Goal: Task Accomplishment & Management: Complete application form

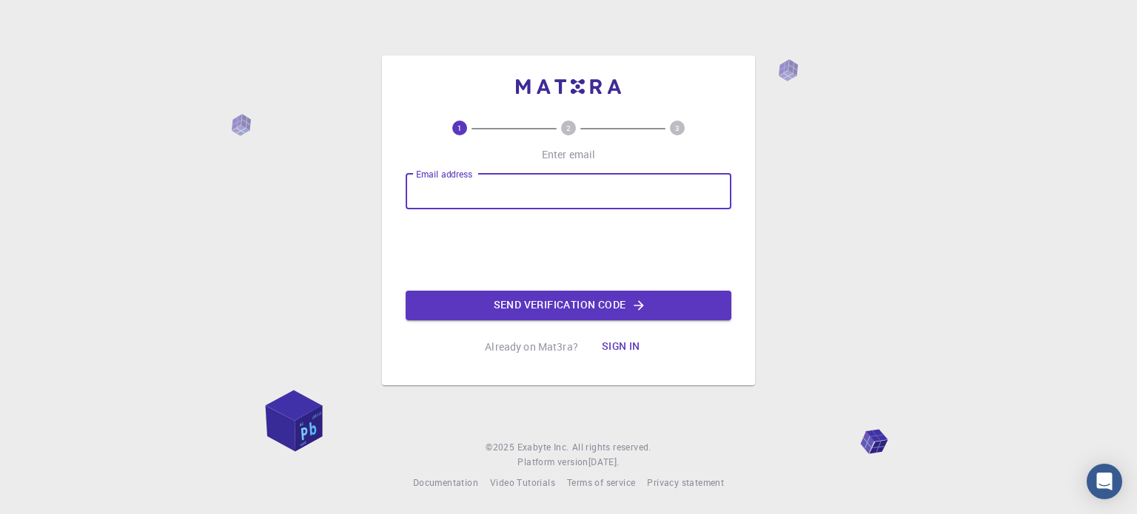
click at [486, 189] on input "Email address" at bounding box center [569, 192] width 326 height 36
type input "[EMAIL_ADDRESS][DOMAIN_NAME]"
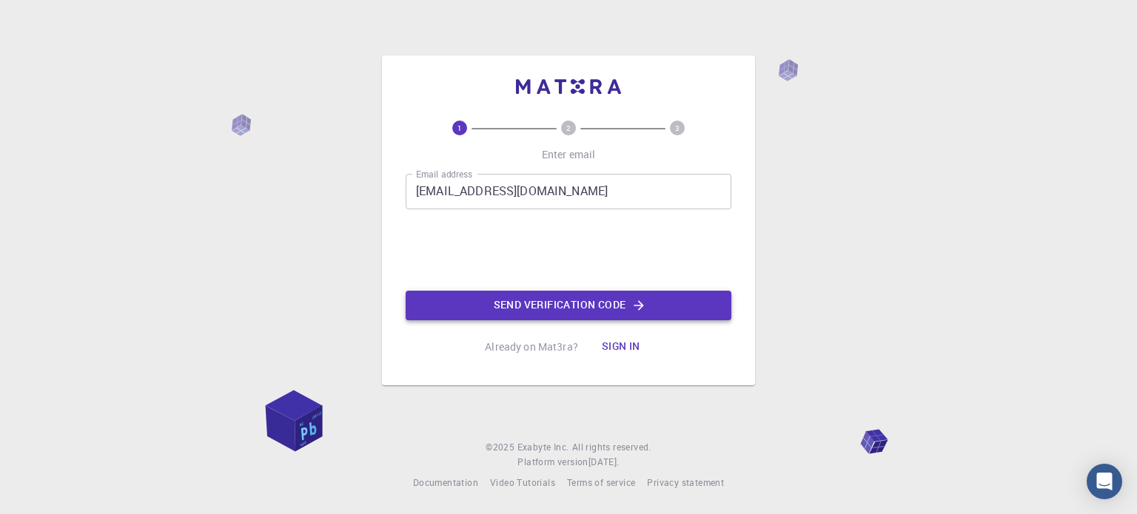
click at [594, 304] on button "Send verification code" at bounding box center [569, 306] width 326 height 30
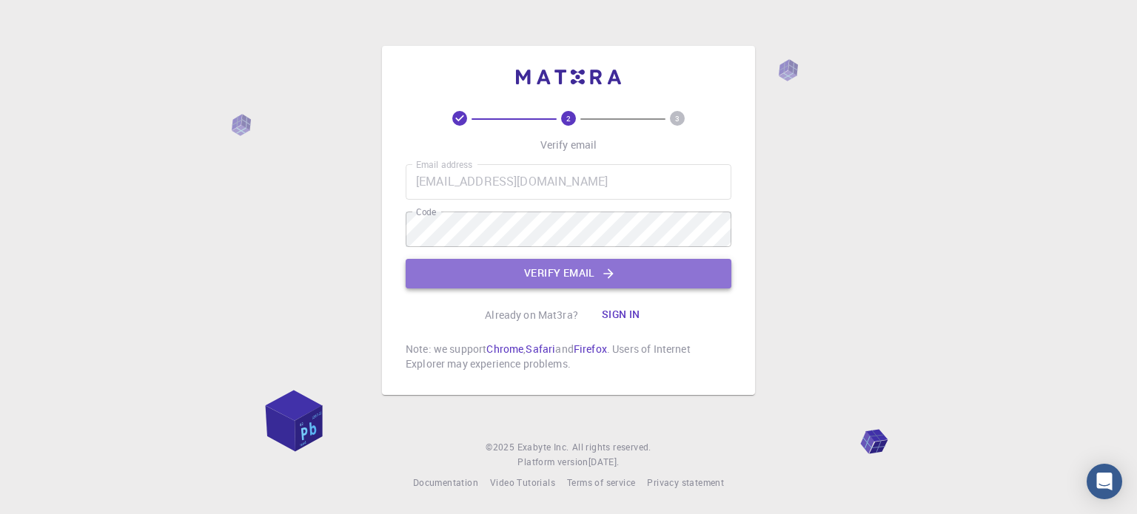
click at [566, 272] on button "Verify email" at bounding box center [569, 274] width 326 height 30
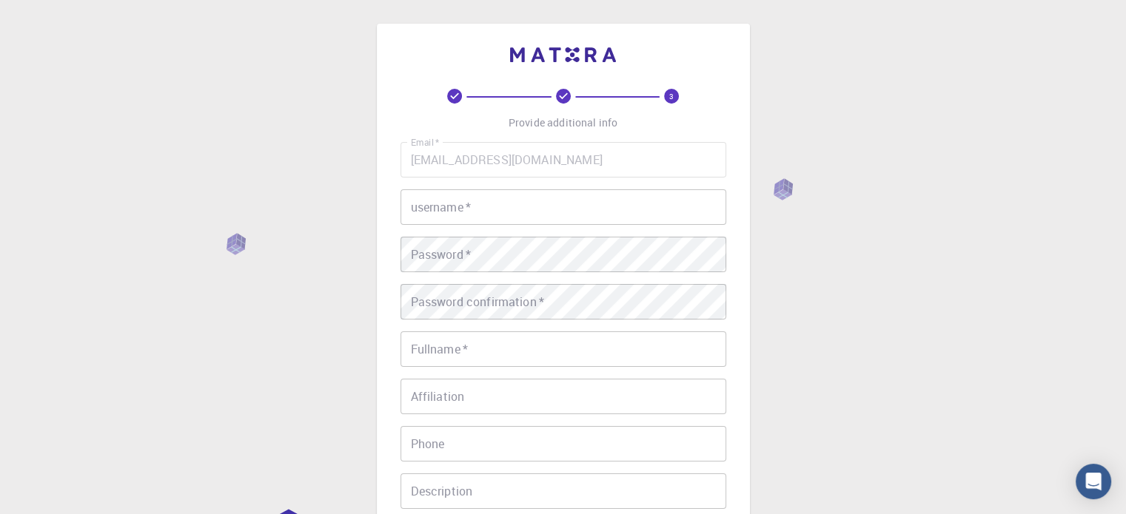
click at [489, 199] on input "username   *" at bounding box center [563, 208] width 326 height 36
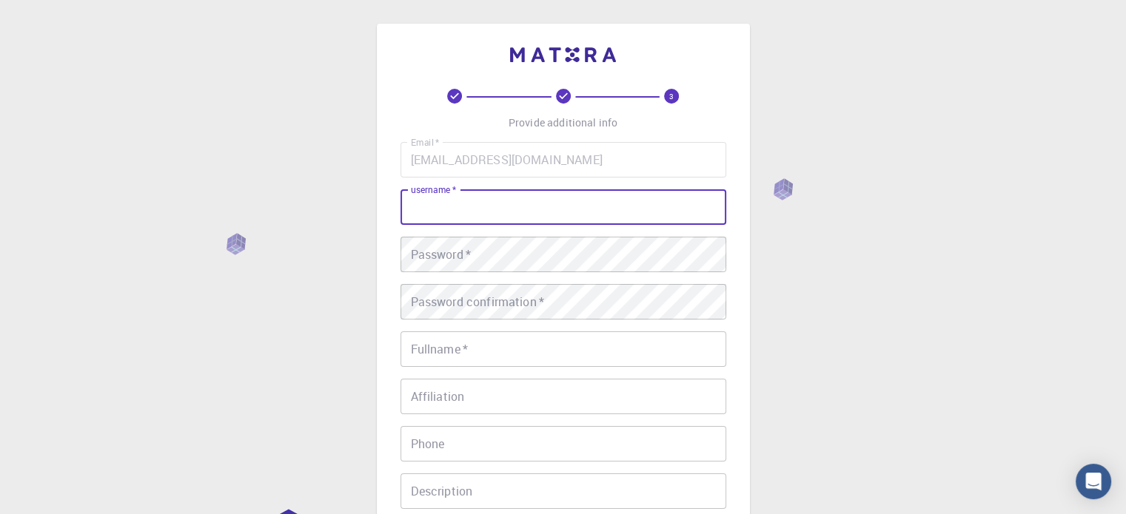
click at [434, 209] on input "username   *" at bounding box center [563, 208] width 326 height 36
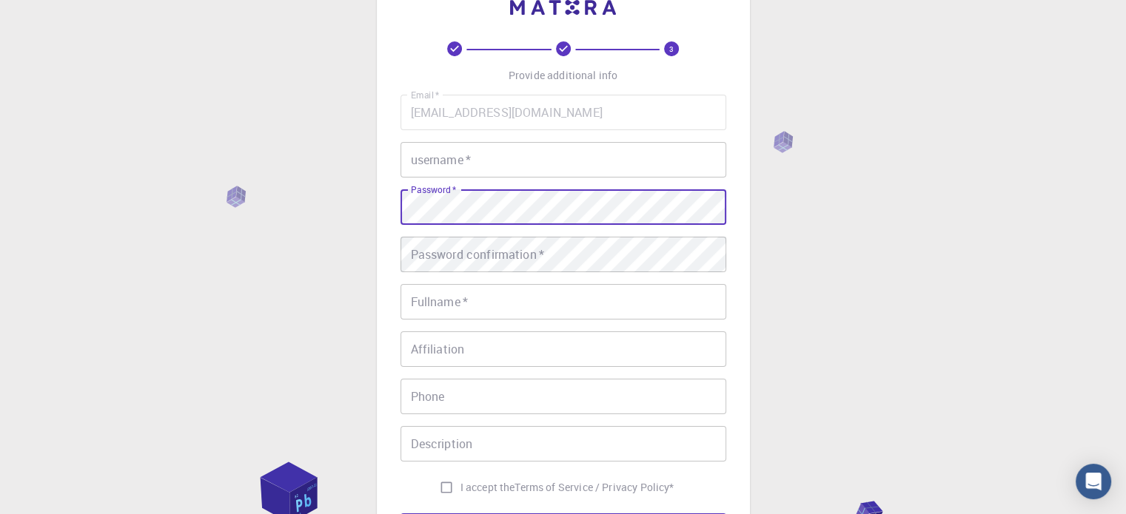
scroll to position [74, 0]
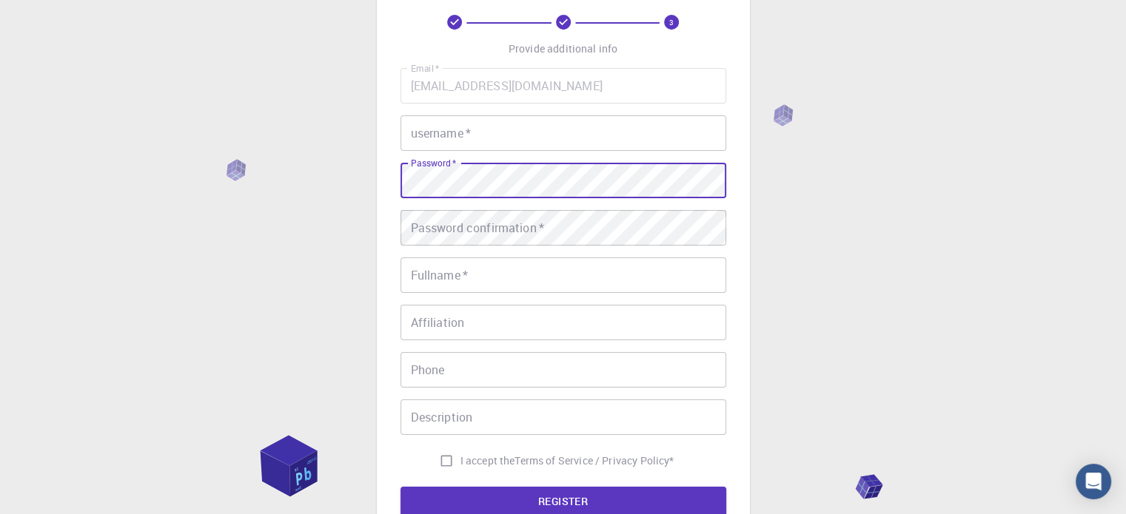
click at [438, 134] on input "username   *" at bounding box center [563, 133] width 326 height 36
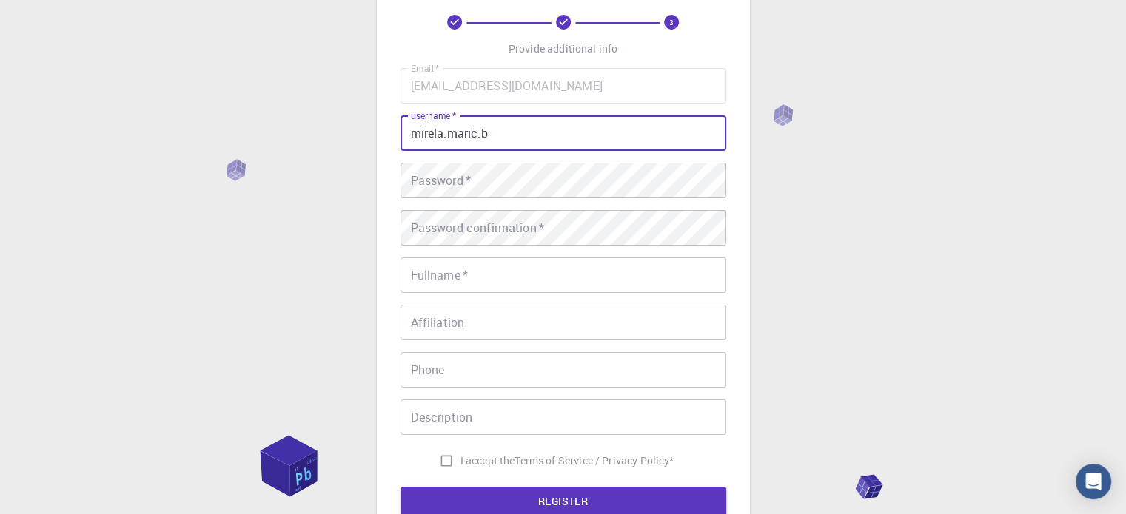
type input "mirela.maric.b"
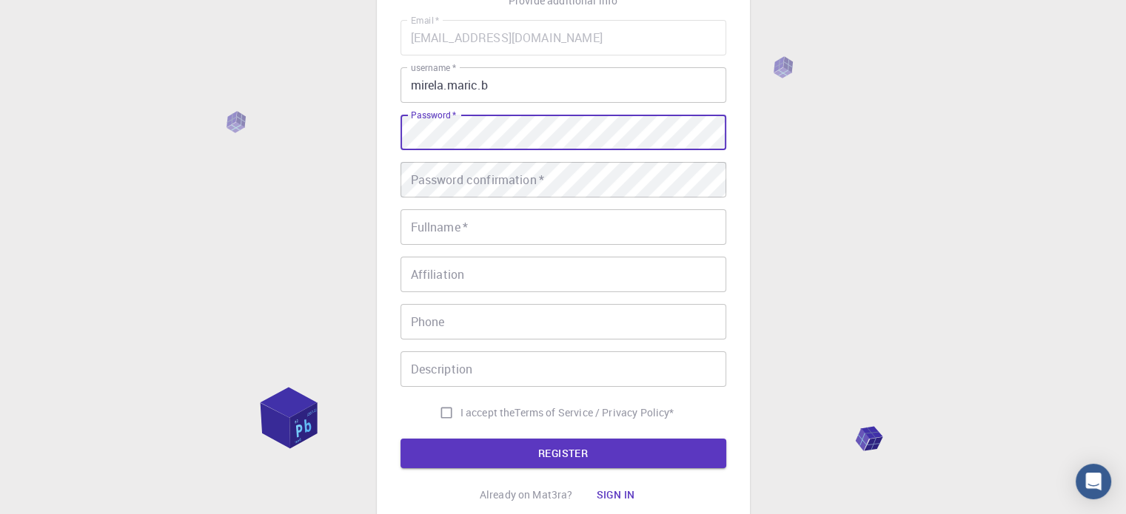
scroll to position [148, 0]
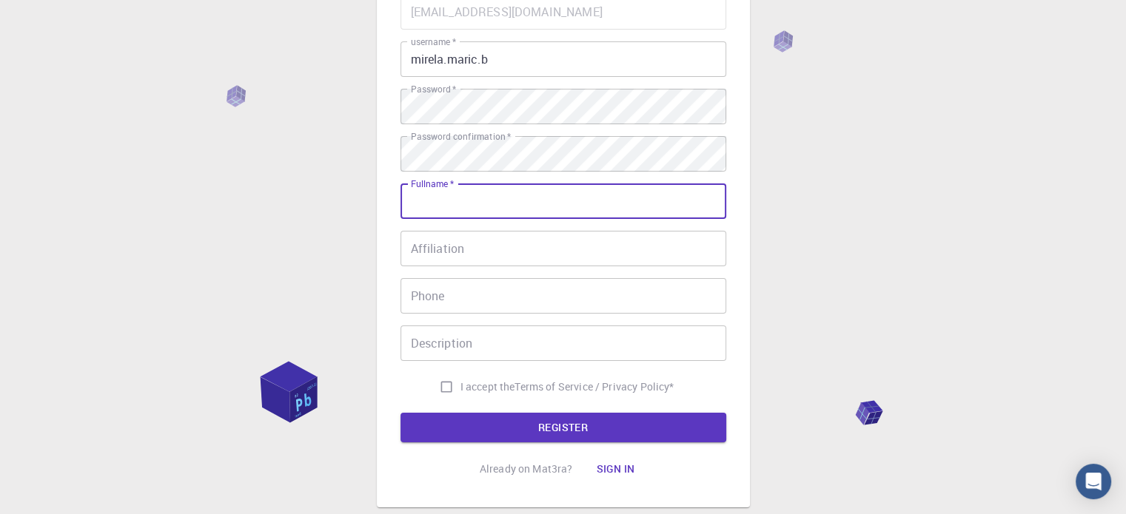
click at [457, 204] on input "Fullname   *" at bounding box center [563, 202] width 326 height 36
type input "[PERSON_NAME] [PERSON_NAME]"
type input "098561350"
click at [489, 245] on input "Affiliation" at bounding box center [563, 249] width 326 height 36
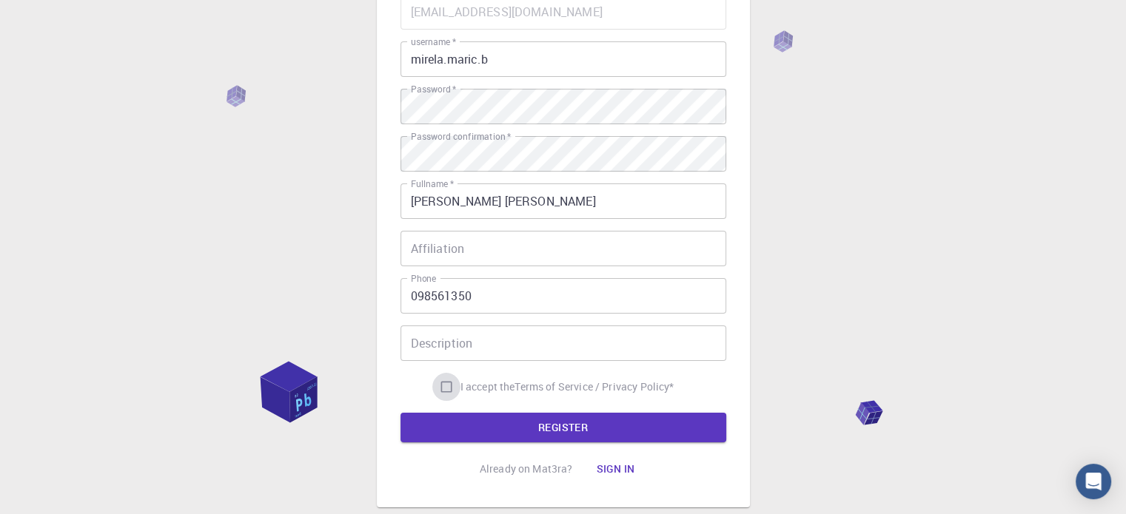
click at [441, 389] on input "I accept the Terms of Service / Privacy Policy *" at bounding box center [446, 387] width 28 height 28
checkbox input "true"
click at [566, 427] on button "REGISTER" at bounding box center [563, 428] width 326 height 30
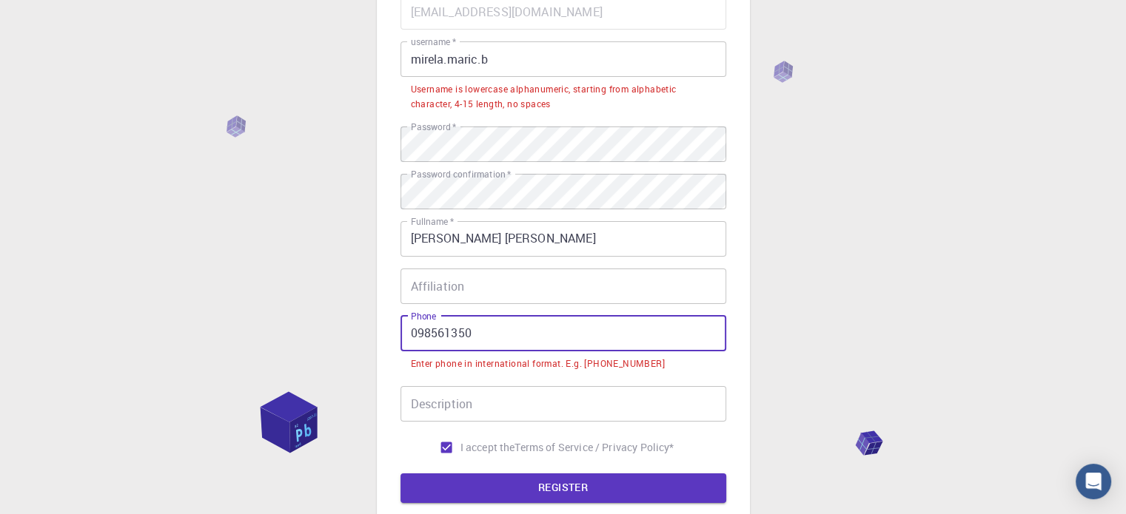
click at [412, 330] on input "098561350" at bounding box center [563, 334] width 326 height 36
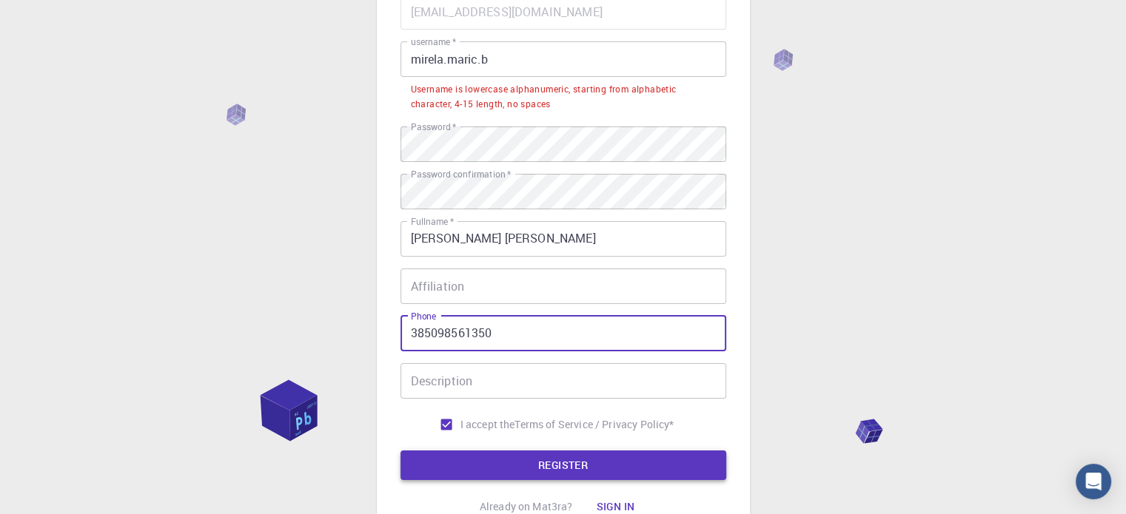
type input "385098561350"
click at [559, 459] on button "REGISTER" at bounding box center [563, 466] width 326 height 30
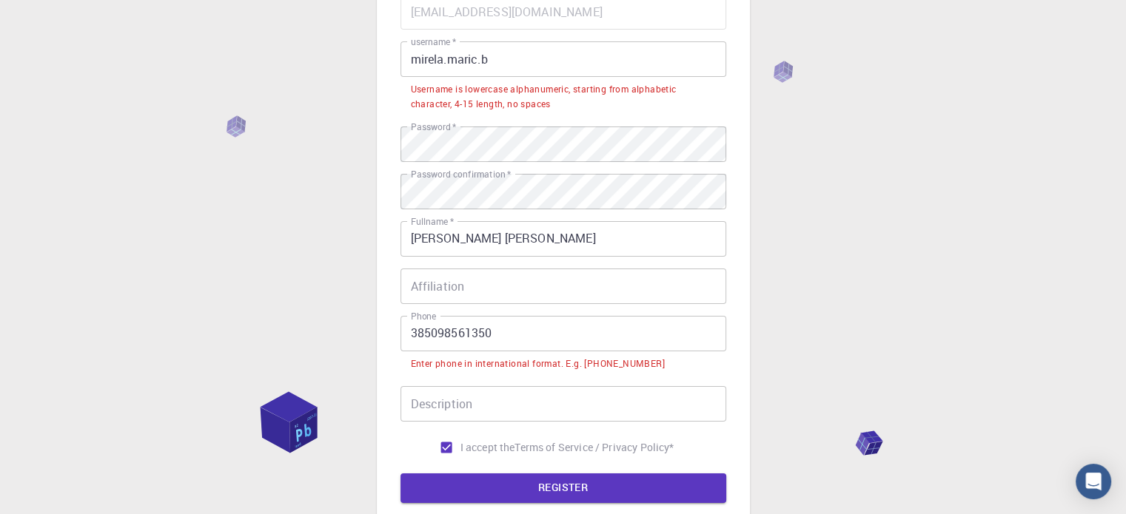
click at [591, 363] on div "Enter phone in international format. E.g. [PHONE_NUMBER]" at bounding box center [538, 364] width 254 height 15
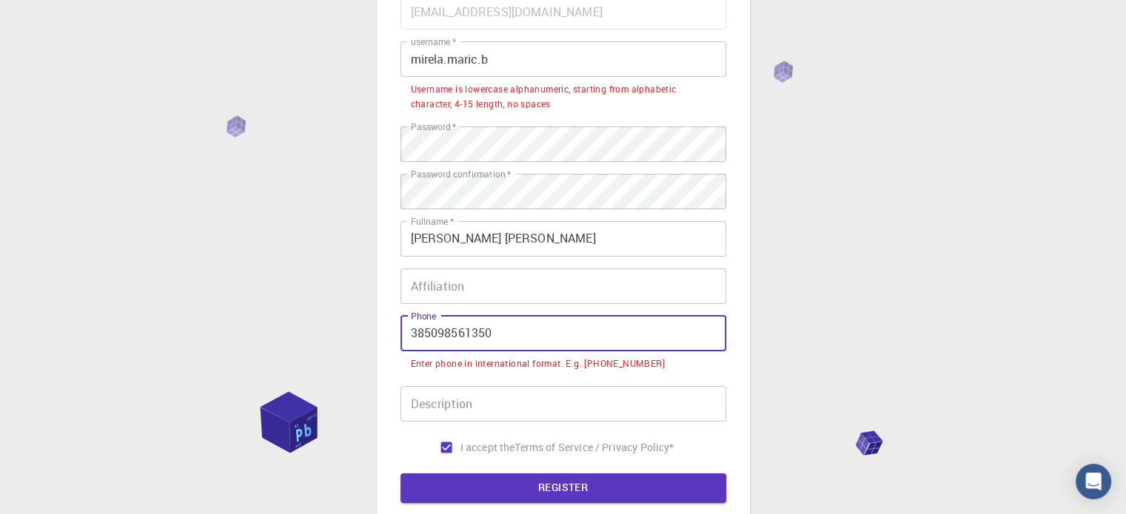
click at [412, 332] on input "385098561350" at bounding box center [563, 334] width 326 height 36
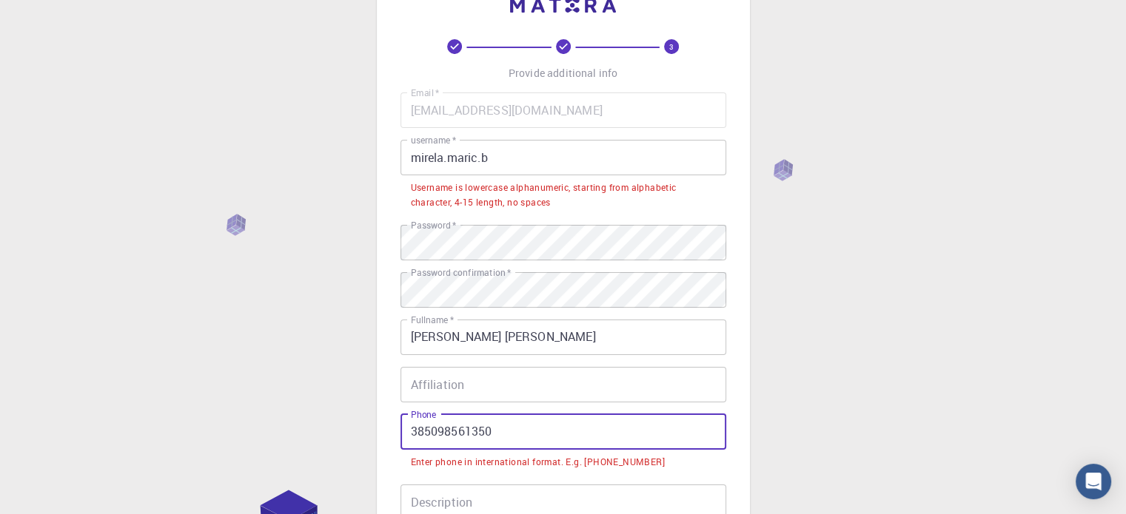
scroll to position [74, 0]
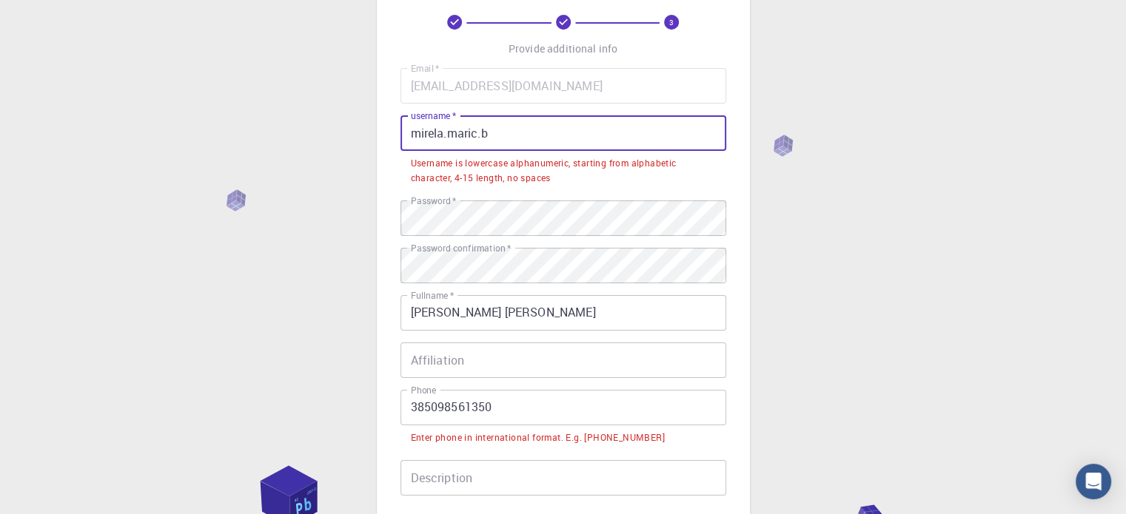
click at [493, 131] on input "mirela.maric.b" at bounding box center [563, 133] width 326 height 36
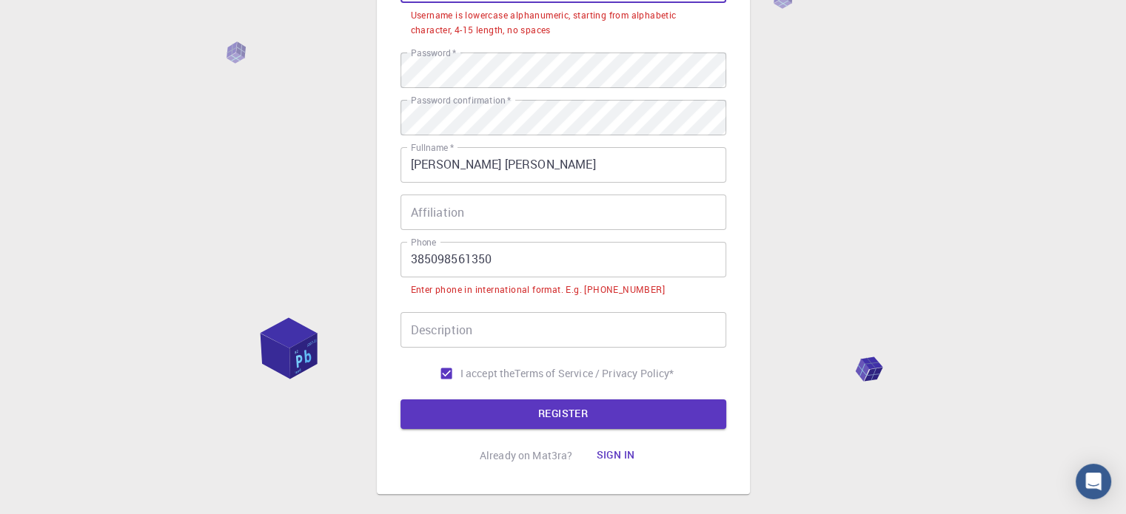
scroll to position [0, 0]
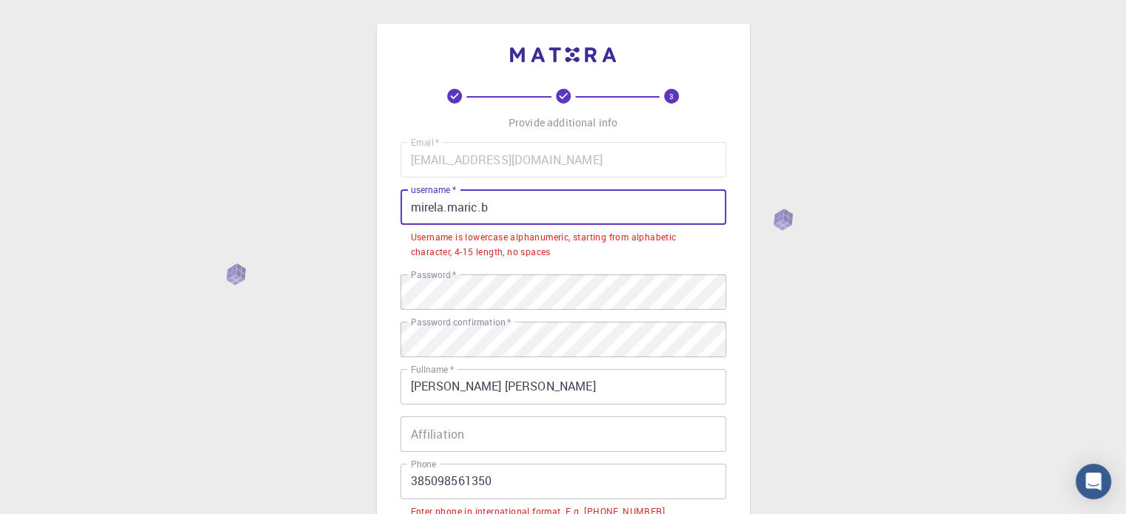
click at [494, 206] on input "mirela.maric.b" at bounding box center [563, 208] width 326 height 36
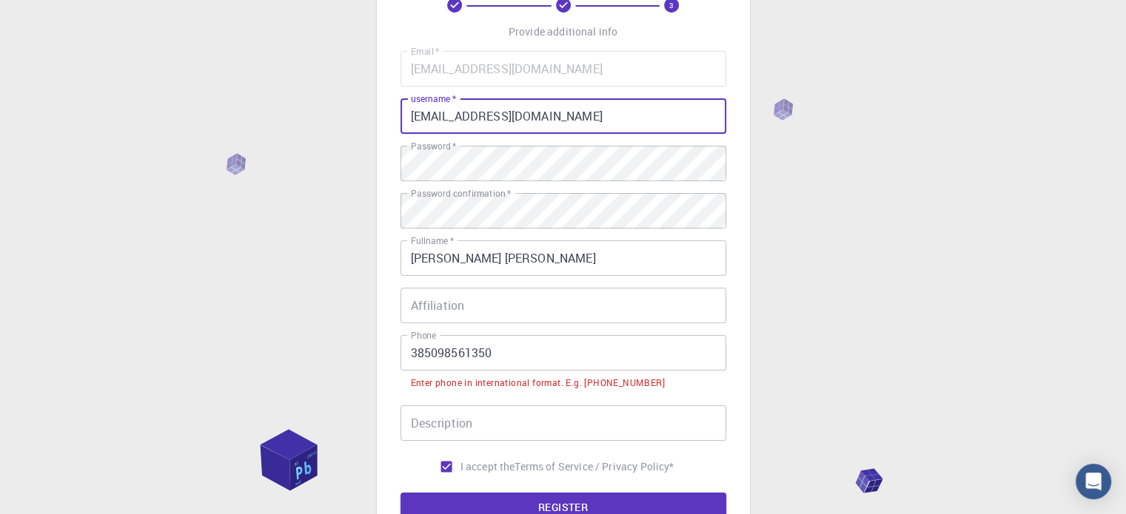
scroll to position [148, 0]
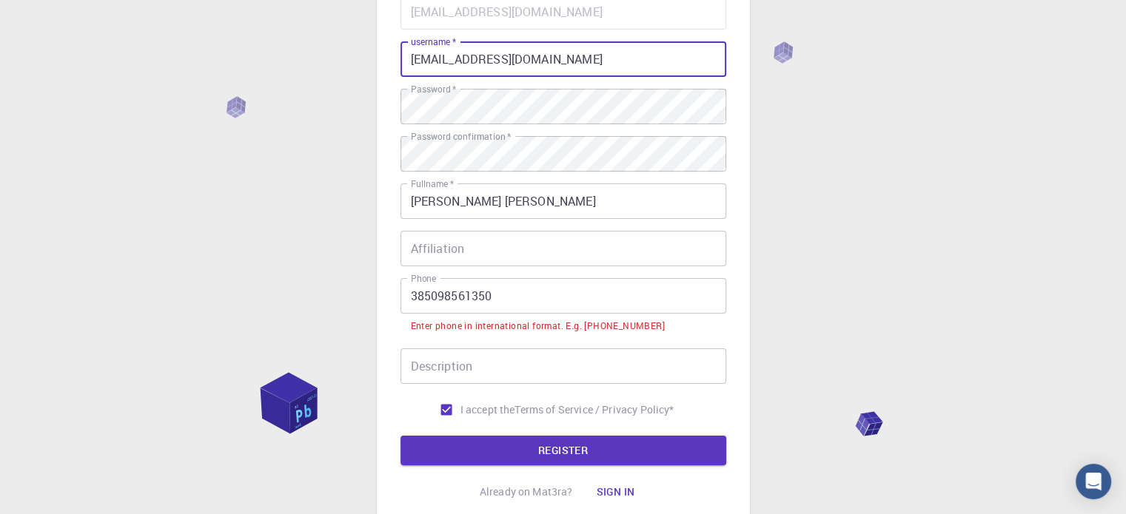
type input "[EMAIL_ADDRESS][DOMAIN_NAME]"
click at [416, 328] on div "Enter phone in international format. E.g. [PHONE_NUMBER]" at bounding box center [538, 326] width 254 height 15
click at [410, 298] on input "385098561350" at bounding box center [563, 296] width 326 height 36
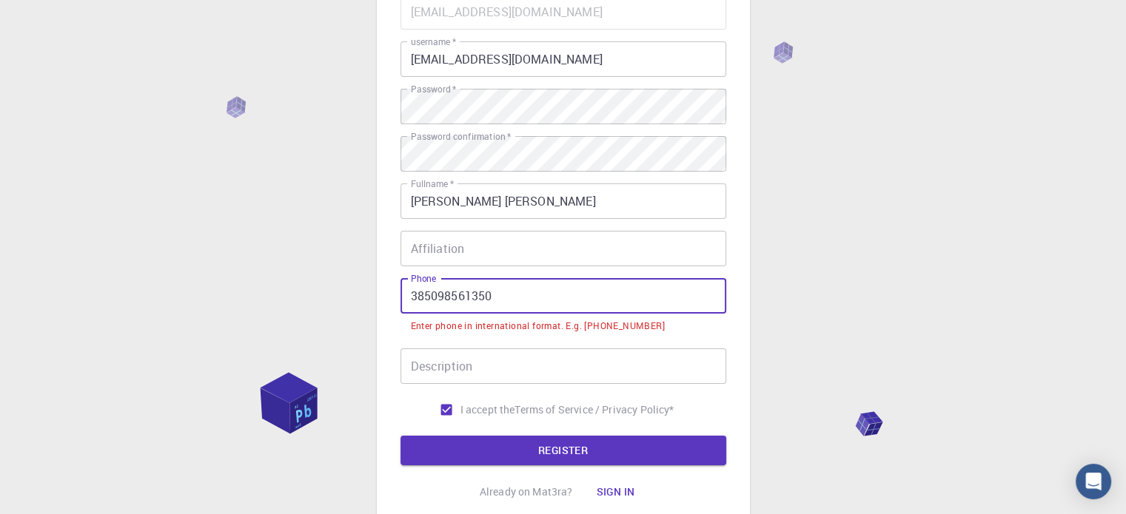
click at [500, 292] on input "385098561350" at bounding box center [563, 296] width 326 height 36
click at [429, 298] on input "385098561350" at bounding box center [563, 296] width 326 height 36
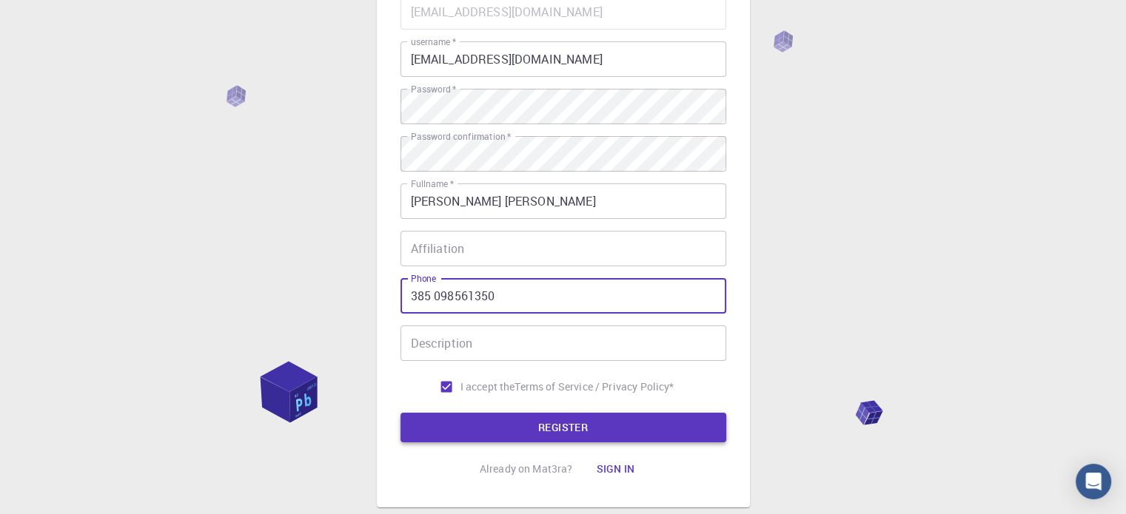
type input "385 098561350"
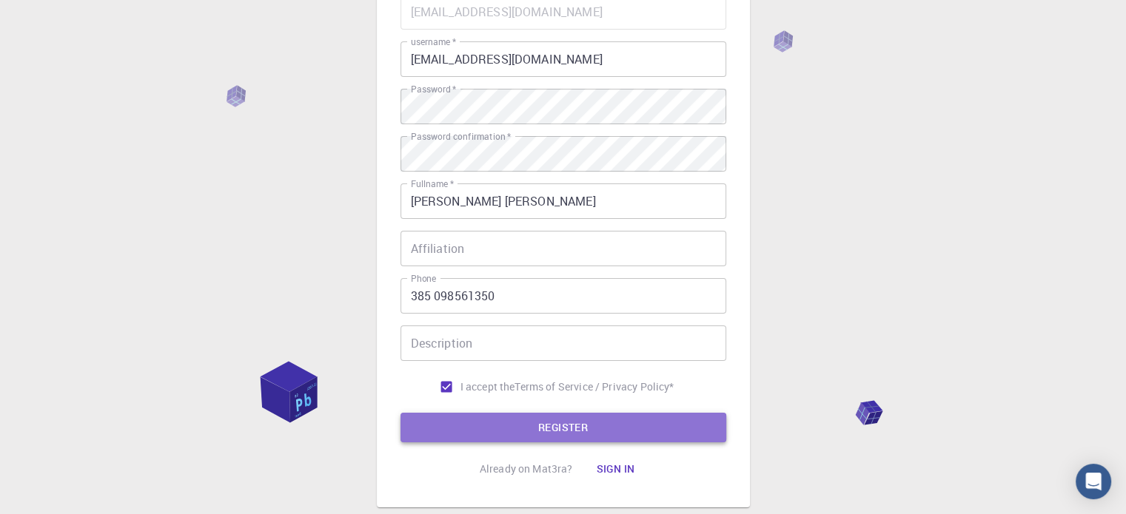
click at [560, 423] on button "REGISTER" at bounding box center [563, 428] width 326 height 30
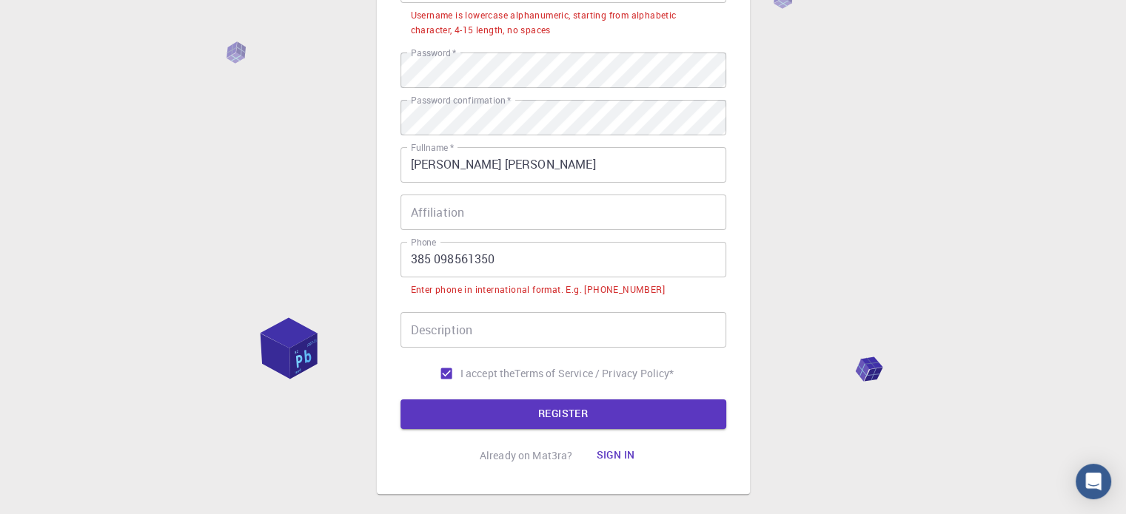
scroll to position [0, 0]
